Goal: Task Accomplishment & Management: Manage account settings

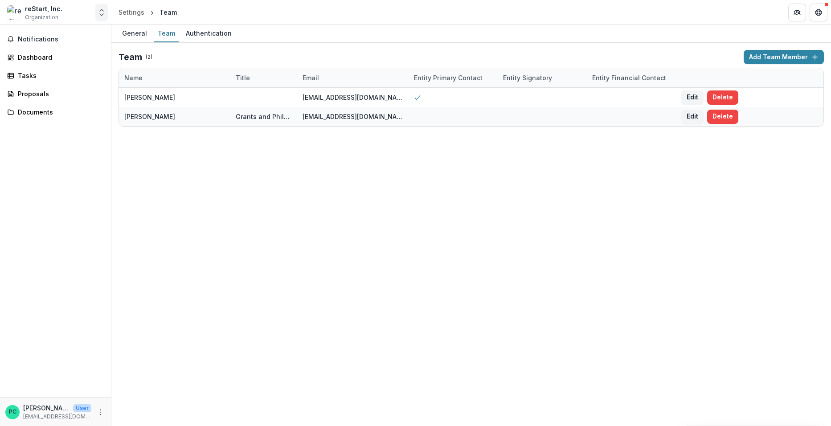
click at [101, 9] on polyline "Open entity switcher" at bounding box center [102, 10] width 4 height 2
click at [29, 48] on div "reStart, Inc." at bounding box center [40, 48] width 36 height 9
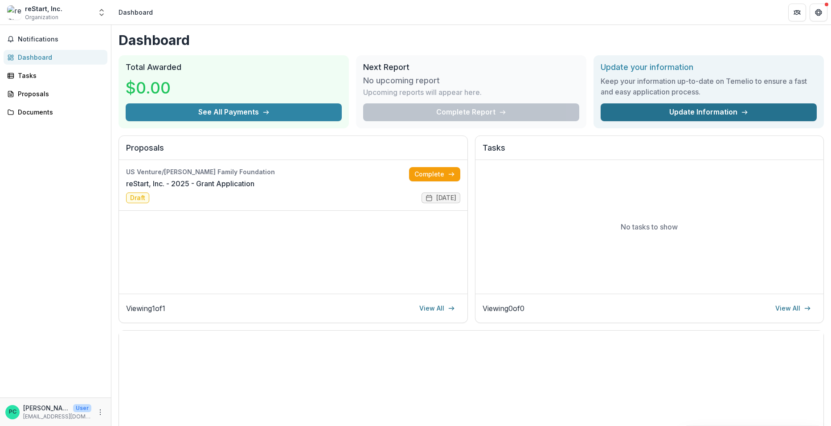
click at [674, 103] on link "Update Information" at bounding box center [709, 112] width 216 height 18
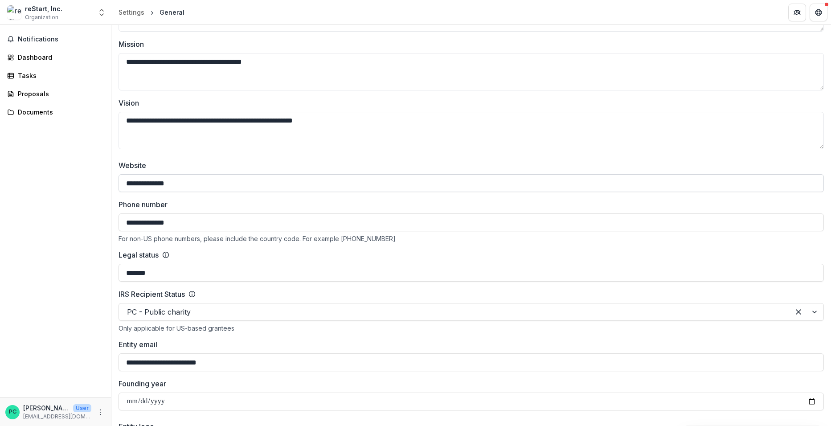
scroll to position [223, 0]
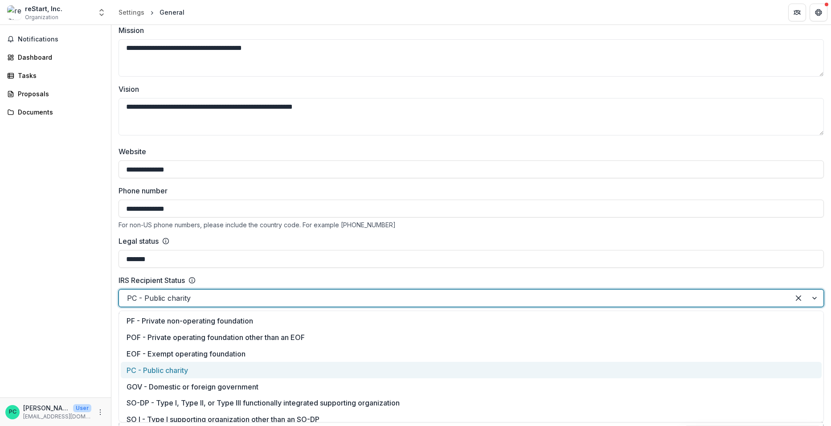
click at [810, 298] on div at bounding box center [807, 298] width 34 height 17
